Goal: Navigation & Orientation: Find specific page/section

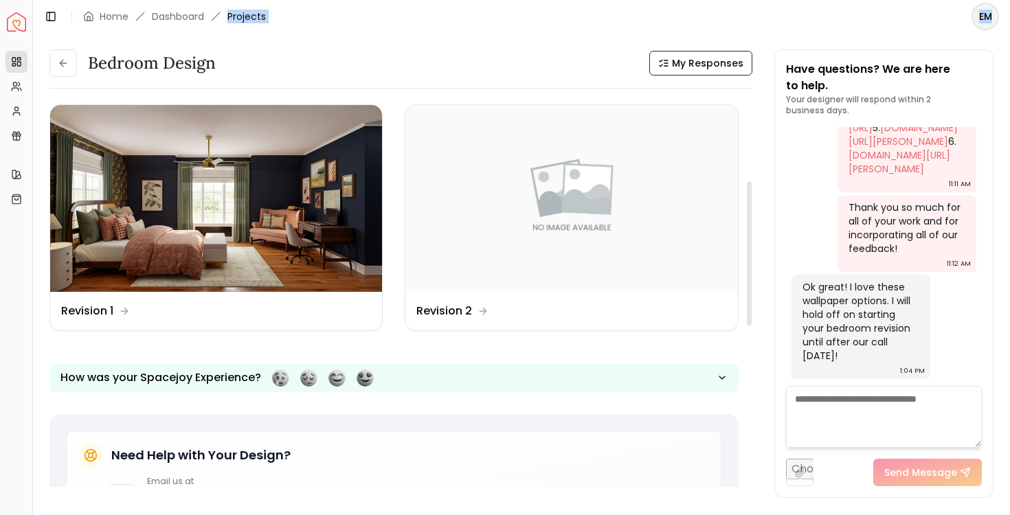
scroll to position [218, 0]
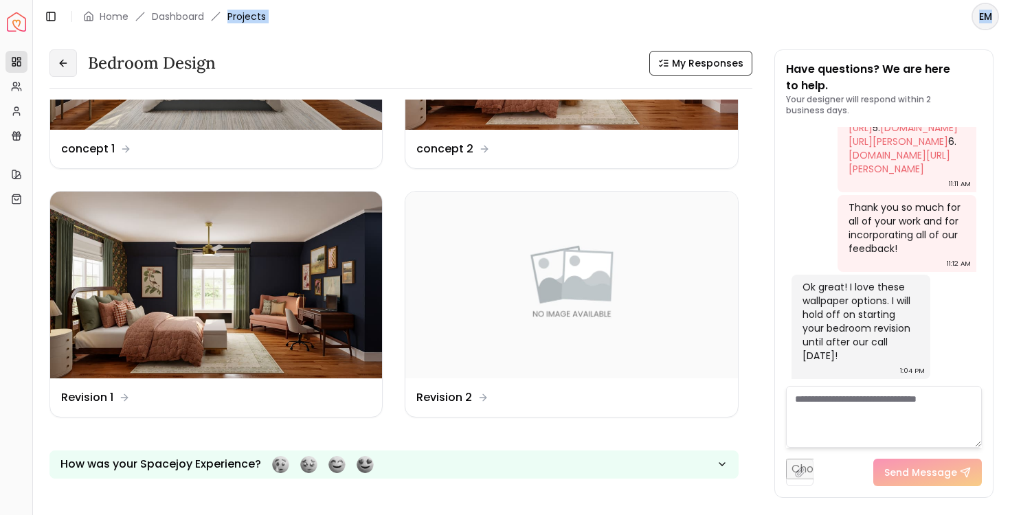
click at [74, 58] on button at bounding box center [62, 62] width 27 height 27
